Goal: Task Accomplishment & Management: Use online tool/utility

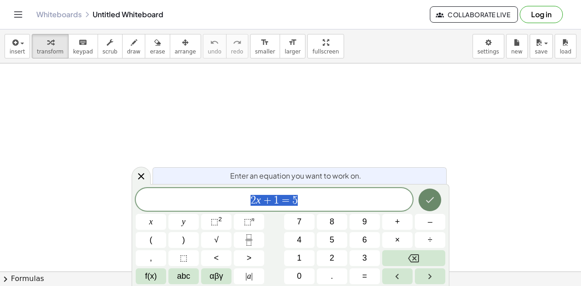
click at [438, 199] on button "Done" at bounding box center [429, 200] width 23 height 23
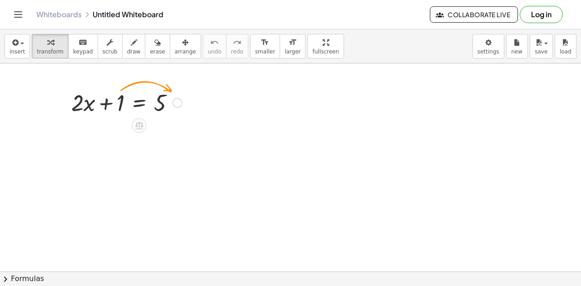
click at [105, 107] on div at bounding box center [127, 102] width 120 height 31
drag, startPoint x: 77, startPoint y: 101, endPoint x: 114, endPoint y: 105, distance: 37.8
click at [81, 102] on div at bounding box center [127, 102] width 120 height 31
click at [104, 104] on div at bounding box center [127, 102] width 120 height 31
drag, startPoint x: 104, startPoint y: 104, endPoint x: 171, endPoint y: 107, distance: 66.7
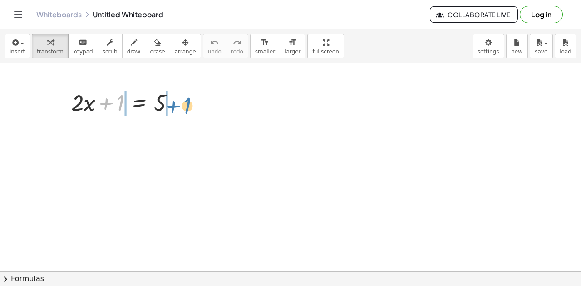
click at [171, 107] on div at bounding box center [127, 102] width 120 height 31
click at [171, 107] on div at bounding box center [127, 102] width 178 height 31
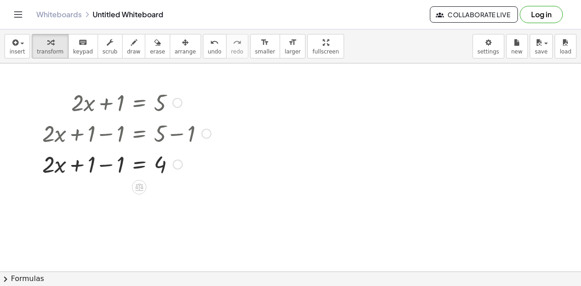
click at [103, 166] on div at bounding box center [127, 163] width 178 height 31
drag, startPoint x: 106, startPoint y: 168, endPoint x: 108, endPoint y: 187, distance: 19.6
drag, startPoint x: 107, startPoint y: 164, endPoint x: 108, endPoint y: 187, distance: 23.6
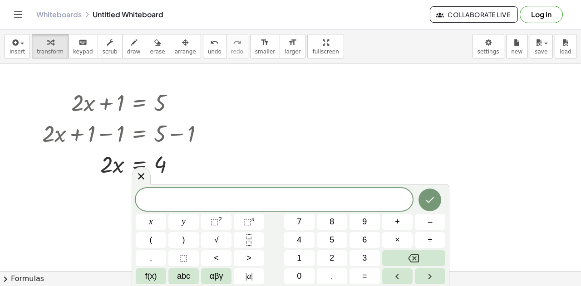
drag, startPoint x: 141, startPoint y: 178, endPoint x: 132, endPoint y: 174, distance: 9.9
click at [140, 178] on icon at bounding box center [141, 176] width 11 height 11
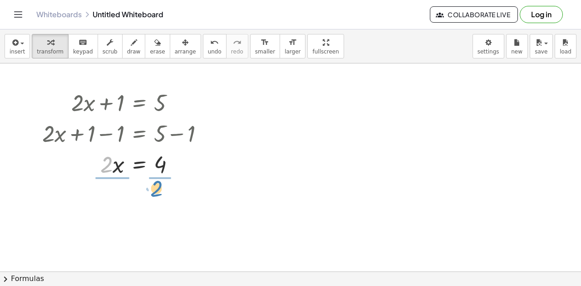
drag, startPoint x: 103, startPoint y: 169, endPoint x: 152, endPoint y: 193, distance: 55.4
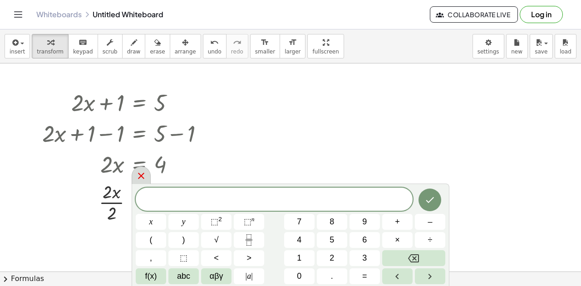
click at [141, 175] on icon at bounding box center [141, 176] width 11 height 11
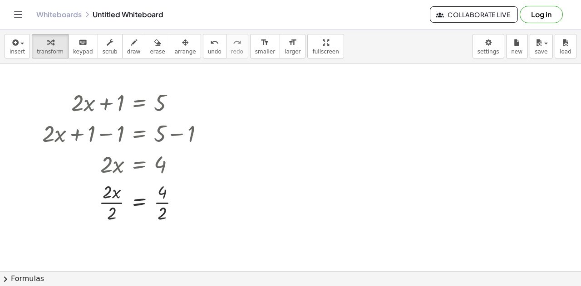
click at [42, 18] on link "Whiteboards" at bounding box center [58, 14] width 45 height 9
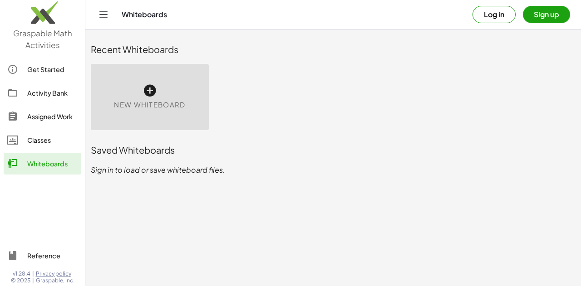
click at [150, 94] on icon at bounding box center [149, 90] width 15 height 15
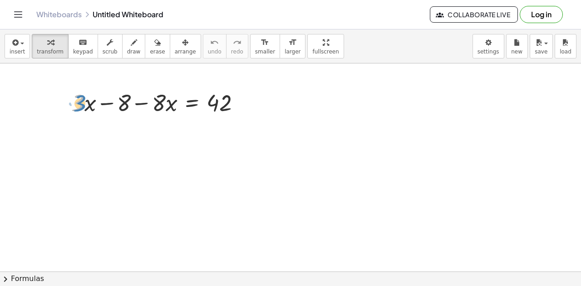
click at [75, 112] on div at bounding box center [159, 102] width 185 height 31
drag, startPoint x: 80, startPoint y: 106, endPoint x: 162, endPoint y: 107, distance: 81.7
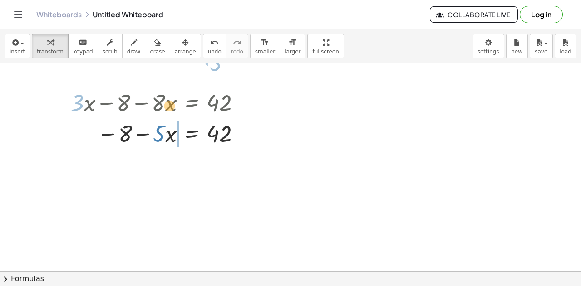
drag, startPoint x: 162, startPoint y: 107, endPoint x: 172, endPoint y: 78, distance: 30.0
click at [172, 78] on div "+ · 3 · x − 8 − · 8 · x = 42 · 3 − · 5 · x · x − 8 = 42 − · 5" at bounding box center [290, 273] width 581 height 418
click at [172, 78] on div at bounding box center [290, 273] width 581 height 418
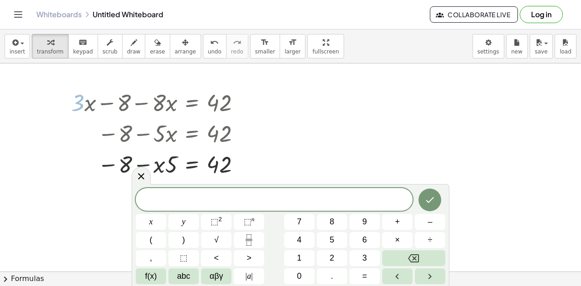
drag, startPoint x: 138, startPoint y: 176, endPoint x: 143, endPoint y: 172, distance: 5.9
click at [140, 175] on icon at bounding box center [141, 176] width 11 height 11
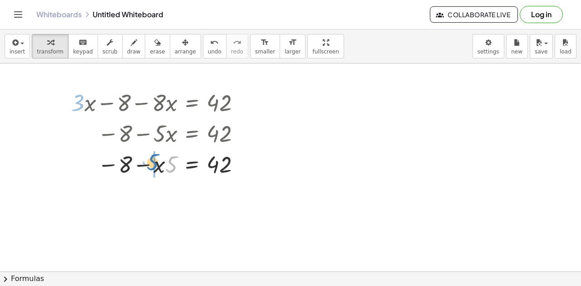
drag, startPoint x: 172, startPoint y: 162, endPoint x: 155, endPoint y: 157, distance: 17.3
click at [237, 167] on div at bounding box center [237, 165] width 10 height 10
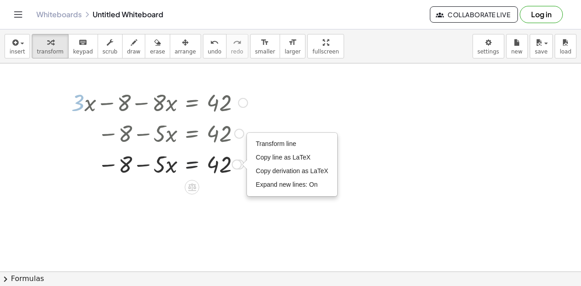
click at [197, 165] on div at bounding box center [159, 163] width 185 height 31
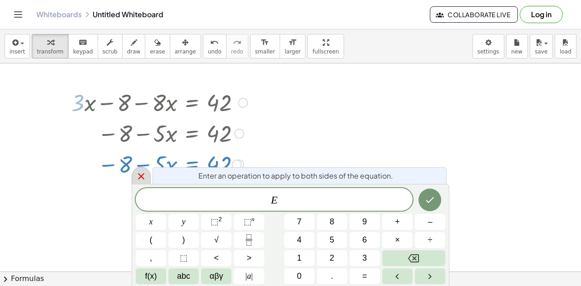
click at [140, 175] on icon at bounding box center [141, 176] width 11 height 11
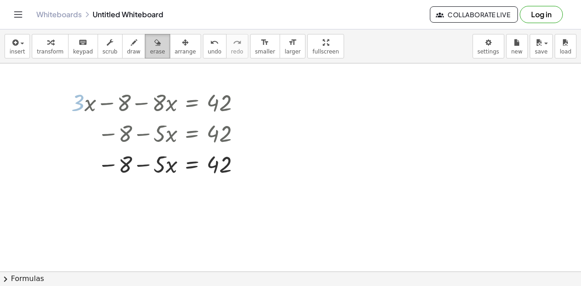
click at [150, 50] on span "erase" at bounding box center [157, 52] width 15 height 6
click at [210, 165] on div at bounding box center [290, 273] width 581 height 418
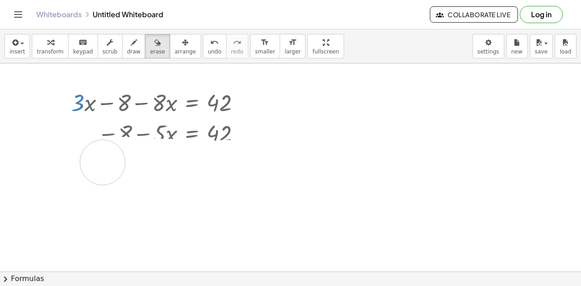
drag, startPoint x: 227, startPoint y: 162, endPoint x: 102, endPoint y: 162, distance: 125.2
click at [102, 162] on div at bounding box center [290, 273] width 581 height 418
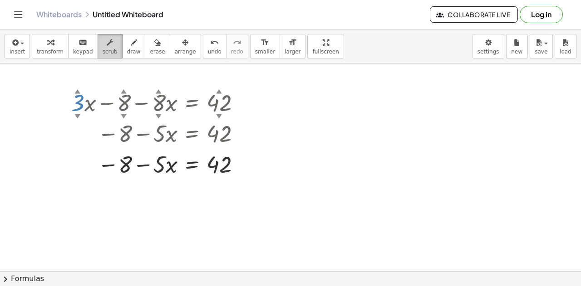
click at [107, 45] on icon "button" at bounding box center [110, 42] width 6 height 11
click at [37, 44] on div "button" at bounding box center [50, 42] width 27 height 11
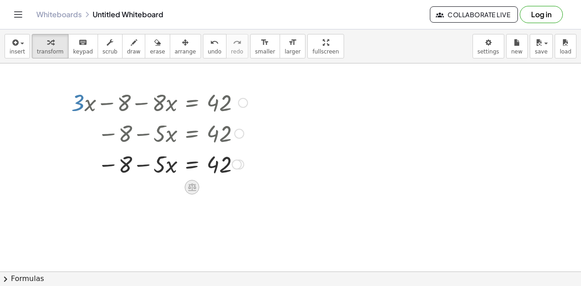
click at [191, 185] on icon at bounding box center [192, 188] width 8 height 8
click at [175, 186] on span "−" at bounding box center [173, 187] width 5 height 13
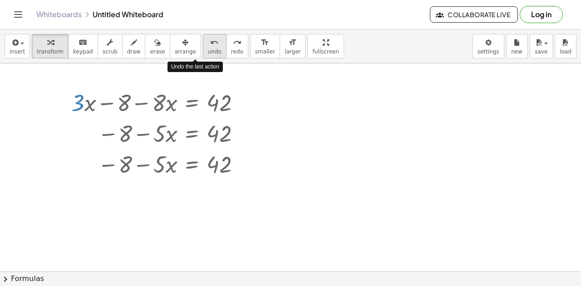
click at [203, 47] on button "undo undo" at bounding box center [215, 46] width 24 height 24
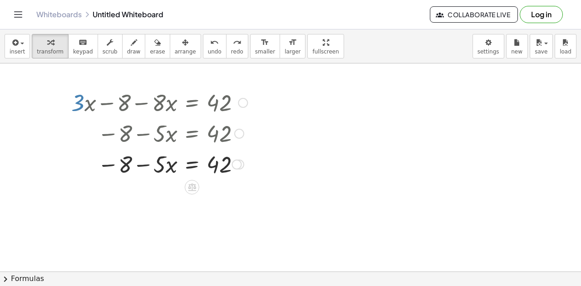
drag, startPoint x: 83, startPoint y: 104, endPoint x: 172, endPoint y: 104, distance: 89.8
click at [167, 99] on div at bounding box center [159, 102] width 185 height 31
drag, startPoint x: 141, startPoint y: 171, endPoint x: 186, endPoint y: 168, distance: 45.9
click at [186, 168] on div at bounding box center [159, 163] width 185 height 31
click at [186, 168] on div at bounding box center [170, 163] width 245 height 31
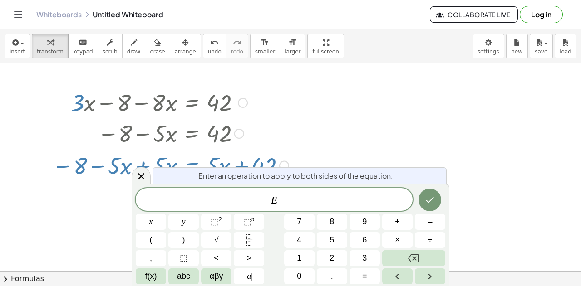
click at [159, 172] on div "Enter an operation to apply to both sides of the equation." at bounding box center [299, 175] width 294 height 17
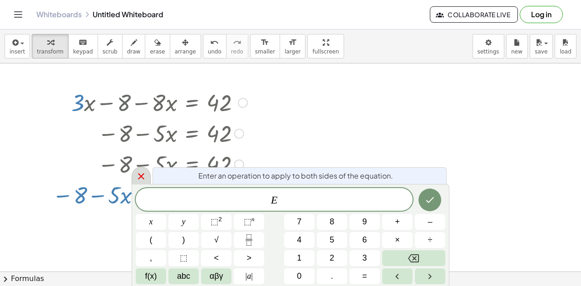
click at [141, 174] on icon at bounding box center [141, 176] width 11 height 11
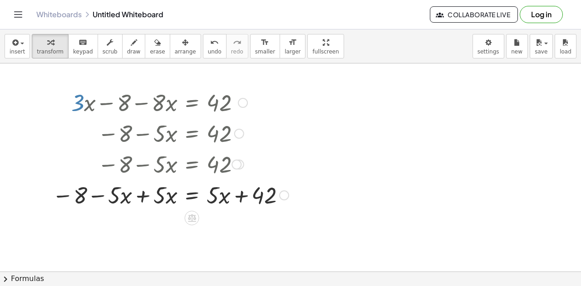
click at [143, 197] on div at bounding box center [170, 194] width 245 height 31
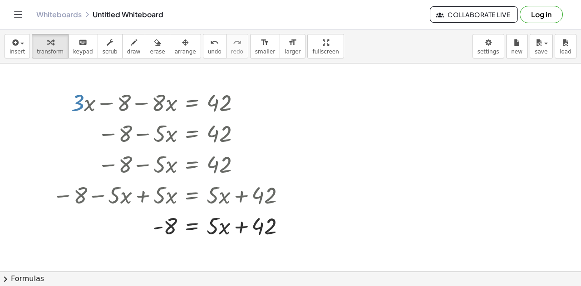
scroll to position [91, 0]
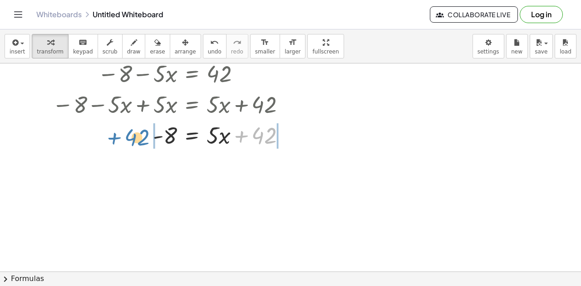
drag, startPoint x: 245, startPoint y: 134, endPoint x: 117, endPoint y: 136, distance: 127.0
click at [117, 136] on div at bounding box center [172, 134] width 249 height 31
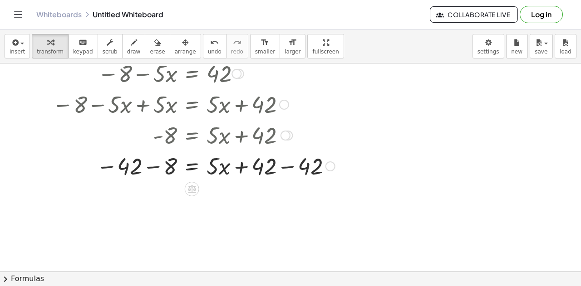
click at [283, 168] on div at bounding box center [194, 165] width 292 height 31
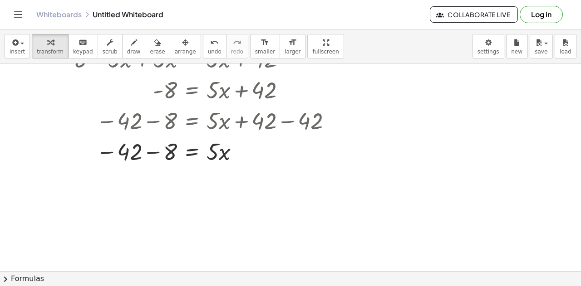
scroll to position [181, 0]
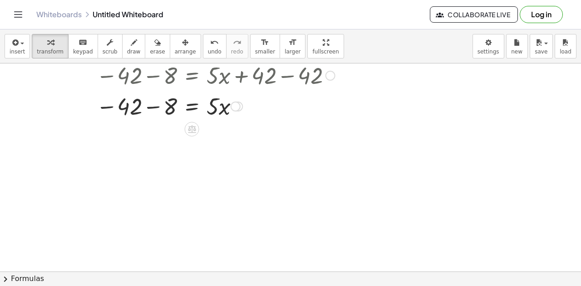
click at [155, 108] on div at bounding box center [194, 105] width 292 height 31
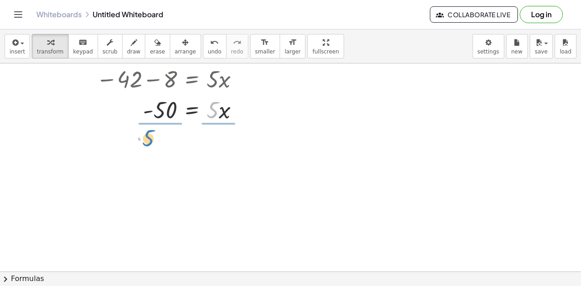
drag, startPoint x: 215, startPoint y: 116, endPoint x: 151, endPoint y: 144, distance: 70.3
click at [151, 144] on div "+ · 3 · x − 8 − · 8 · x = 42 − 8 − · 5 · x = 42 − 8 − · x · 5 = 42 − 8 − · 5 · …" at bounding box center [290, 168] width 581 height 627
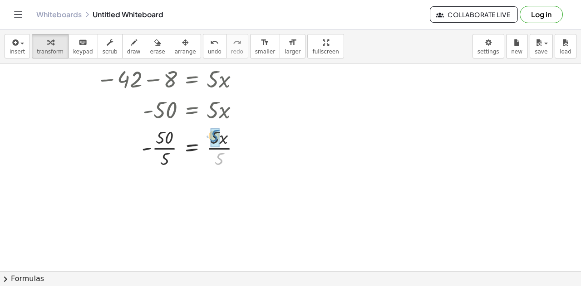
drag, startPoint x: 220, startPoint y: 159, endPoint x: 215, endPoint y: 136, distance: 23.7
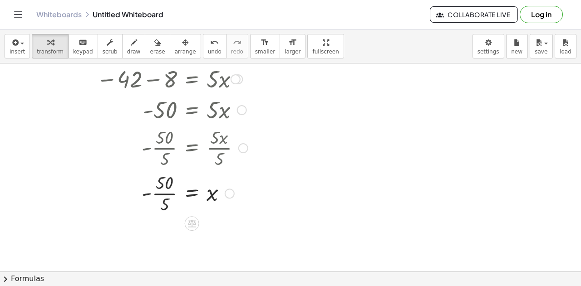
scroll to position [254, 0]
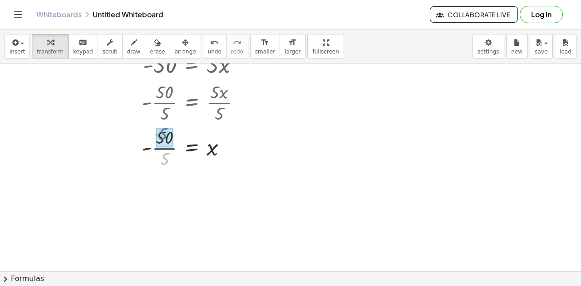
drag, startPoint x: 163, startPoint y: 163, endPoint x: 162, endPoint y: 138, distance: 25.0
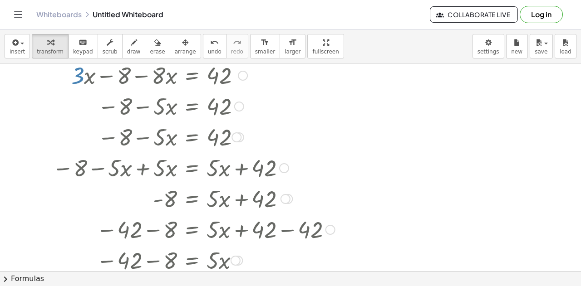
scroll to position [0, 0]
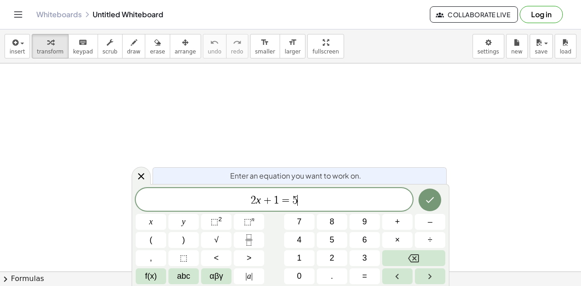
click at [306, 196] on span "2 x + 1 = 5 ​" at bounding box center [274, 200] width 277 height 13
drag, startPoint x: 322, startPoint y: 201, endPoint x: 221, endPoint y: 201, distance: 100.3
click at [221, 201] on span "2 x + 1 = 5" at bounding box center [274, 200] width 277 height 13
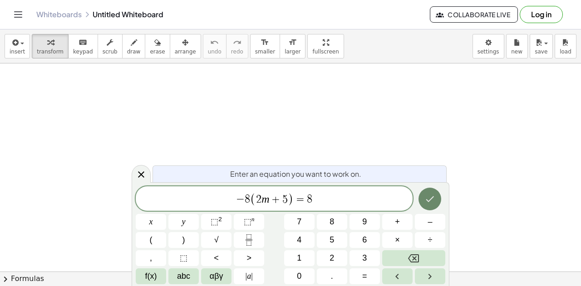
click at [429, 196] on icon "Done" at bounding box center [429, 199] width 11 height 11
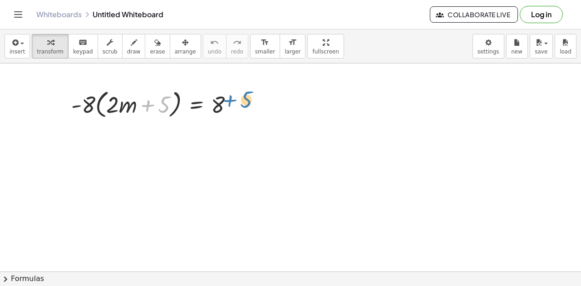
drag, startPoint x: 146, startPoint y: 107, endPoint x: 228, endPoint y: 102, distance: 82.3
click at [228, 102] on div at bounding box center [156, 104] width 178 height 34
drag, startPoint x: 123, startPoint y: 105, endPoint x: 248, endPoint y: 103, distance: 124.8
drag, startPoint x: 116, startPoint y: 102, endPoint x: 251, endPoint y: 99, distance: 135.2
drag, startPoint x: 88, startPoint y: 104, endPoint x: 224, endPoint y: 82, distance: 137.1
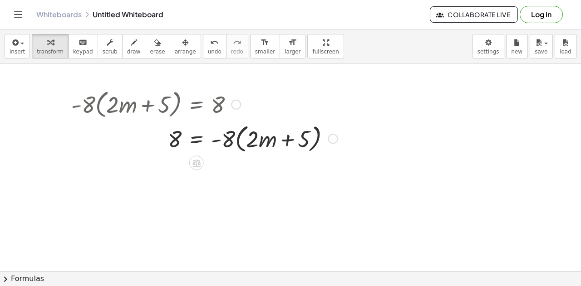
drag, startPoint x: 224, startPoint y: 82, endPoint x: 222, endPoint y: 108, distance: 26.8
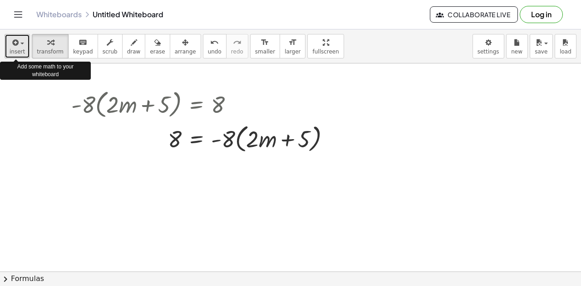
click at [21, 50] on span "insert" at bounding box center [17, 52] width 15 height 6
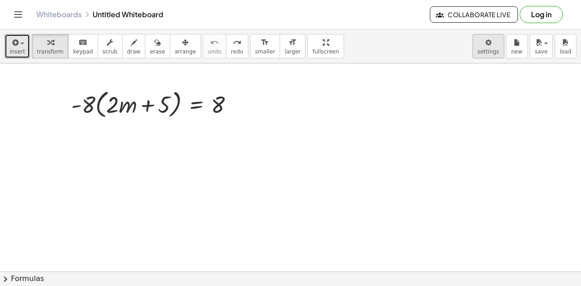
click at [498, 48] on body "Graspable Math Activities Get Started Activity Bank Assigned Work Classes White…" at bounding box center [290, 143] width 581 height 286
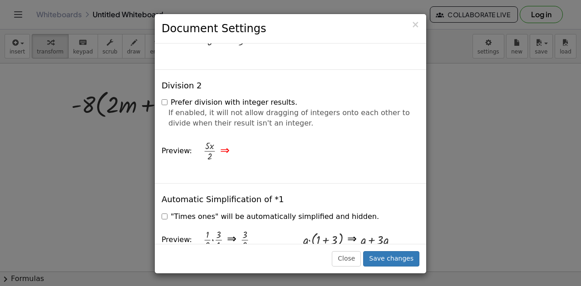
scroll to position [1134, 0]
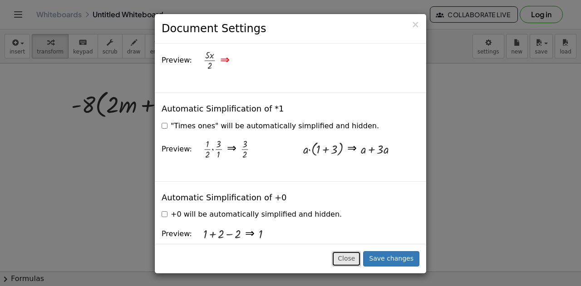
click at [361, 257] on button "Close" at bounding box center [346, 258] width 29 height 15
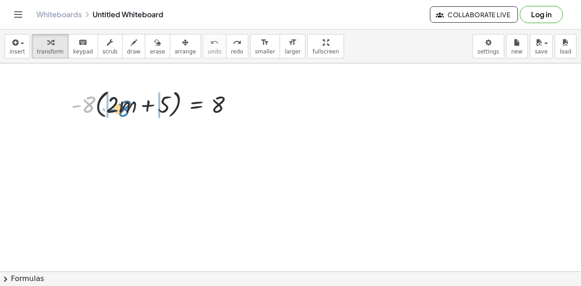
drag, startPoint x: 86, startPoint y: 103, endPoint x: 122, endPoint y: 107, distance: 35.6
click at [122, 107] on div at bounding box center [156, 104] width 178 height 34
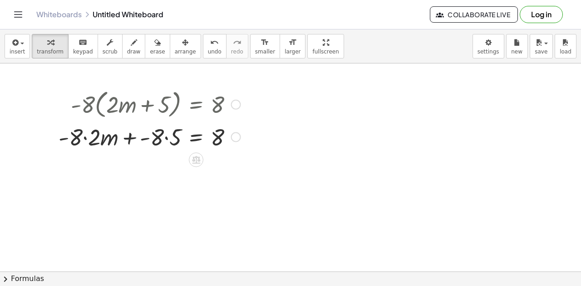
click at [86, 138] on div at bounding box center [149, 136] width 191 height 31
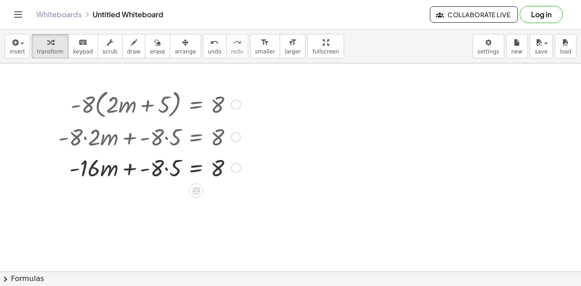
click at [166, 169] on div at bounding box center [149, 167] width 191 height 31
click at [135, 167] on div at bounding box center [149, 167] width 191 height 31
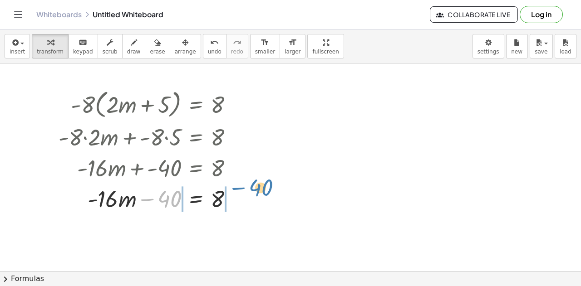
drag, startPoint x: 143, startPoint y: 199, endPoint x: 235, endPoint y: 187, distance: 91.9
click at [235, 187] on div at bounding box center [149, 197] width 191 height 31
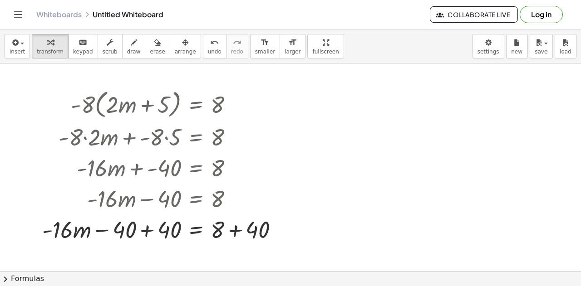
scroll to position [91, 0]
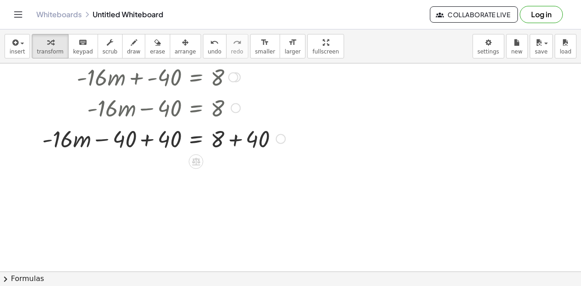
click at [147, 140] on div at bounding box center [164, 137] width 252 height 31
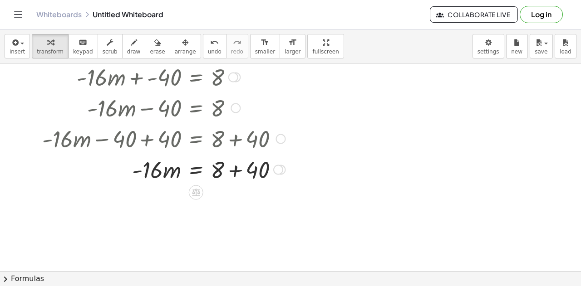
click at [235, 170] on div at bounding box center [164, 168] width 252 height 31
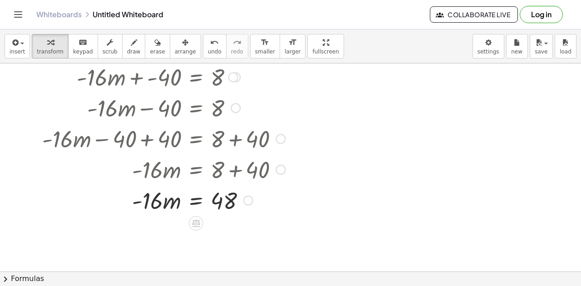
scroll to position [136, 0]
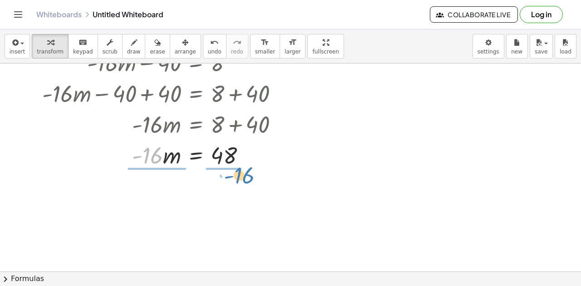
drag, startPoint x: 155, startPoint y: 157, endPoint x: 246, endPoint y: 176, distance: 93.3
click at [246, 176] on div "· - 8 · ( + · 2 · m + 5 ) = 8 + · - 8 · 2 · m + · - 8 · 5 = 8 + · - 16 · m + · …" at bounding box center [290, 165] width 581 height 477
click at [246, 172] on div "· - 8 · ( + · 2 · m + 5 ) = 8 + · - 8 · 2 · m + · - 8 · 5 = 8 + · - 16 · m + · …" at bounding box center [161, 60] width 264 height 224
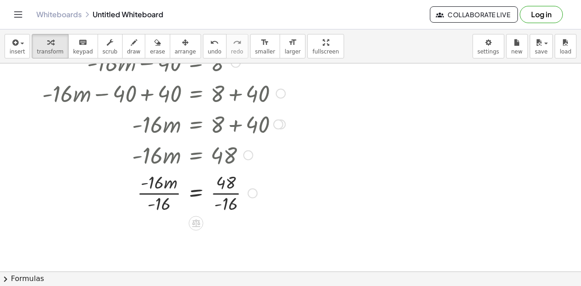
click at [147, 191] on div at bounding box center [164, 192] width 252 height 45
click at [156, 181] on div at bounding box center [164, 192] width 252 height 45
drag, startPoint x: 158, startPoint y: 204, endPoint x: 152, endPoint y: 171, distance: 33.4
click at [152, 171] on div at bounding box center [164, 192] width 252 height 45
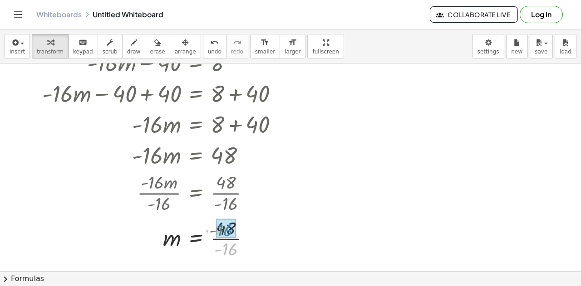
drag, startPoint x: 231, startPoint y: 252, endPoint x: 226, endPoint y: 233, distance: 19.7
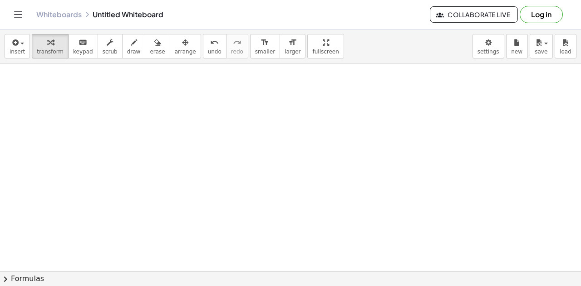
scroll to position [222, 0]
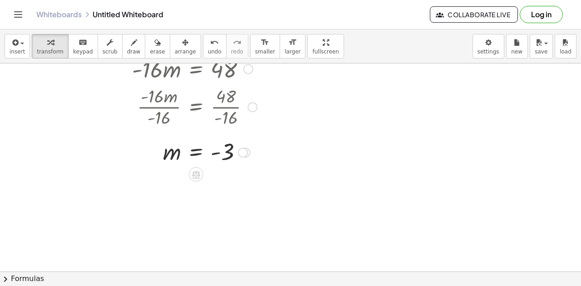
drag, startPoint x: 227, startPoint y: 118, endPoint x: 220, endPoint y: 98, distance: 21.1
click at [220, 98] on div at bounding box center [151, 105] width 278 height 45
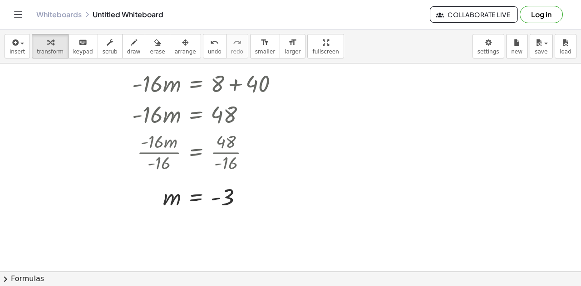
scroll to position [0, 0]
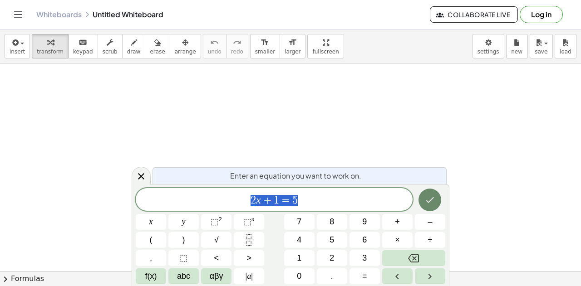
click at [433, 200] on icon "Done" at bounding box center [429, 200] width 11 height 11
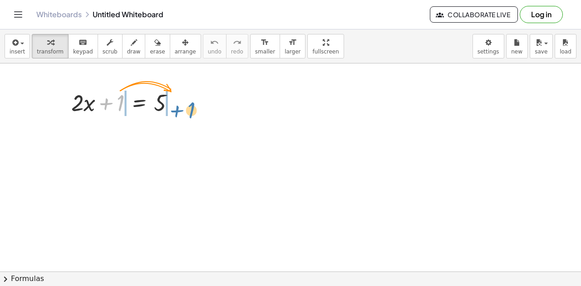
drag, startPoint x: 105, startPoint y: 103, endPoint x: 176, endPoint y: 106, distance: 71.3
click at [175, 108] on div at bounding box center [127, 102] width 120 height 31
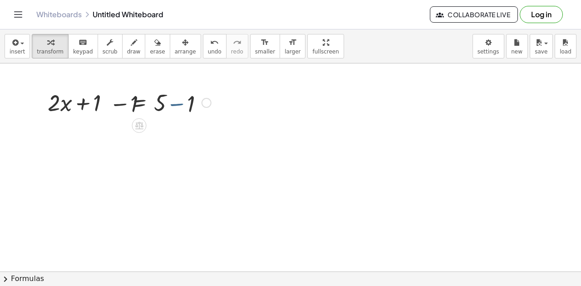
click at [176, 105] on div at bounding box center [127, 102] width 178 height 31
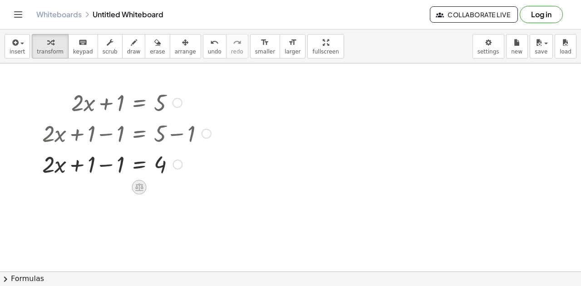
click at [138, 187] on icon at bounding box center [139, 187] width 10 height 10
click at [104, 165] on div at bounding box center [127, 163] width 178 height 31
click at [180, 135] on div at bounding box center [127, 132] width 178 height 31
drag, startPoint x: 105, startPoint y: 164, endPoint x: 160, endPoint y: 180, distance: 56.7
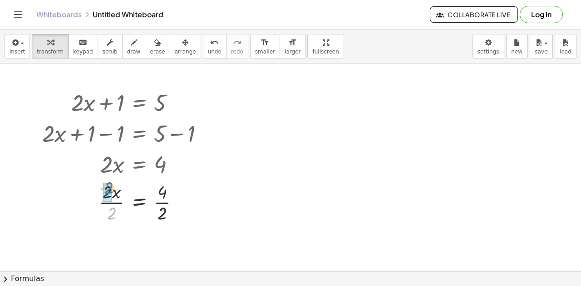
drag, startPoint x: 111, startPoint y: 215, endPoint x: 113, endPoint y: 184, distance: 30.9
drag, startPoint x: 164, startPoint y: 213, endPoint x: 174, endPoint y: 191, distance: 24.4
click at [173, 193] on div at bounding box center [127, 201] width 178 height 45
click at [176, 188] on div at bounding box center [127, 201] width 178 height 45
drag, startPoint x: 181, startPoint y: 214, endPoint x: 185, endPoint y: 216, distance: 4.9
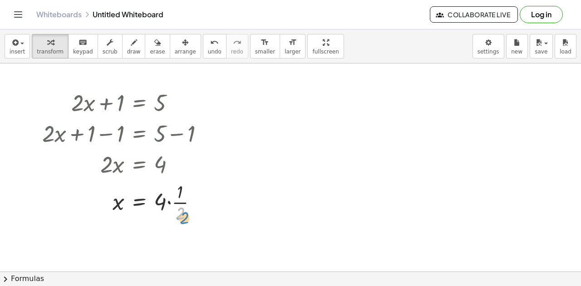
click at [185, 216] on div at bounding box center [127, 201] width 178 height 45
drag, startPoint x: 182, startPoint y: 216, endPoint x: 164, endPoint y: 203, distance: 23.0
click at [208, 49] on span "undo" at bounding box center [215, 52] width 14 height 6
drag, startPoint x: 161, startPoint y: 217, endPoint x: 191, endPoint y: 207, distance: 31.9
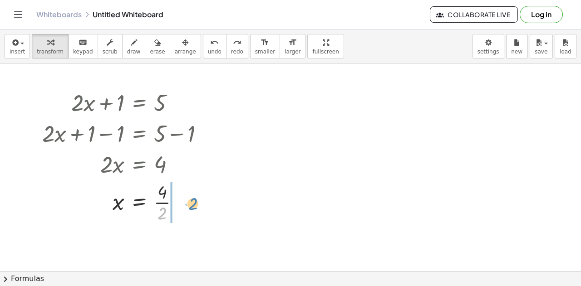
click at [191, 207] on div at bounding box center [118, 201] width 160 height 45
drag, startPoint x: 181, startPoint y: 212, endPoint x: 162, endPoint y: 195, distance: 25.7
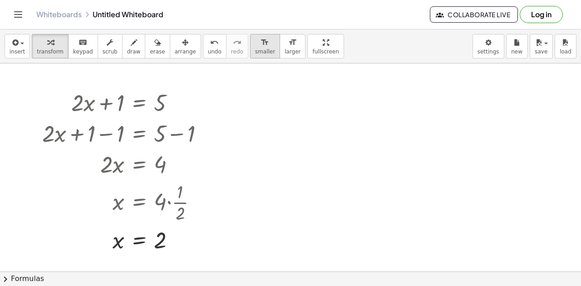
click at [255, 51] on span "smaller" at bounding box center [265, 52] width 20 height 6
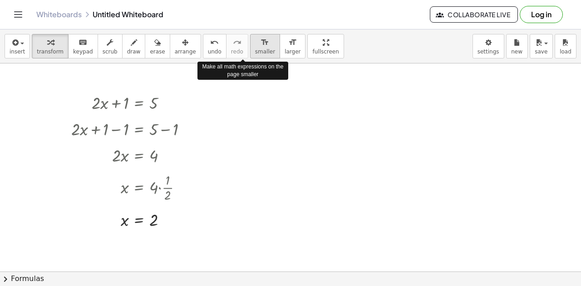
click at [255, 51] on span "smaller" at bounding box center [265, 52] width 20 height 6
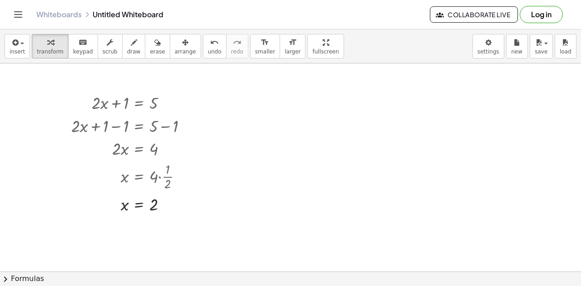
drag, startPoint x: 302, startPoint y: 49, endPoint x: 302, endPoint y: 103, distance: 54.9
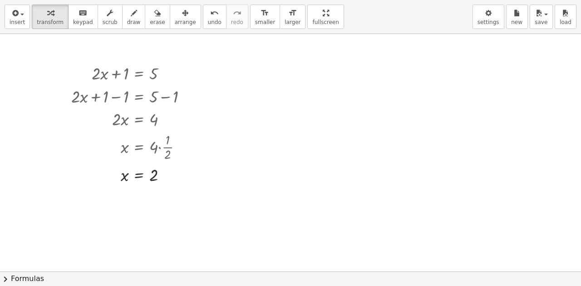
click at [302, 103] on div "insert select one: Math Expression Function Text Youtube Video Graphing Geometr…" at bounding box center [290, 143] width 581 height 286
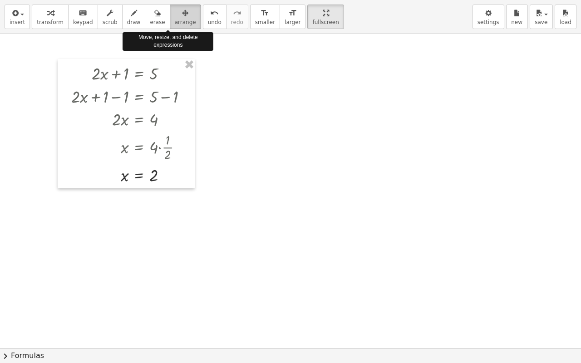
click at [175, 20] on span "arrange" at bounding box center [185, 22] width 21 height 6
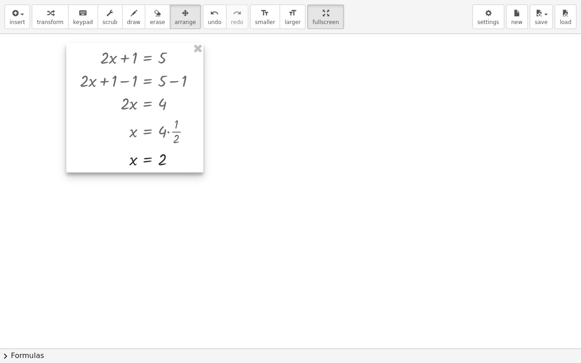
drag, startPoint x: 160, startPoint y: 112, endPoint x: 169, endPoint y: 96, distance: 18.1
click at [169, 96] on div at bounding box center [134, 107] width 137 height 129
click at [362, 116] on div at bounding box center [290, 348] width 581 height 629
